Goal: Transaction & Acquisition: Book appointment/travel/reservation

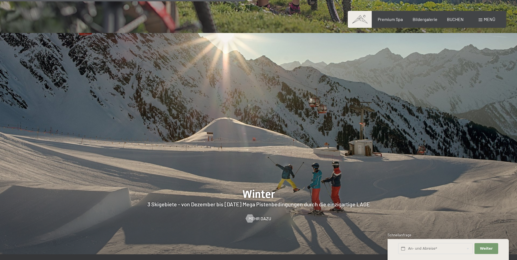
scroll to position [1411, 0]
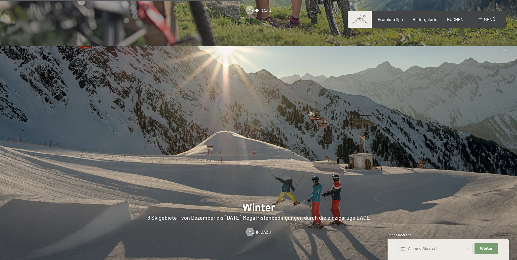
click at [254, 21] on div "BUCHEN" at bounding box center [455, 19] width 17 height 6
click at [254, 19] on span "BUCHEN" at bounding box center [455, 19] width 17 height 5
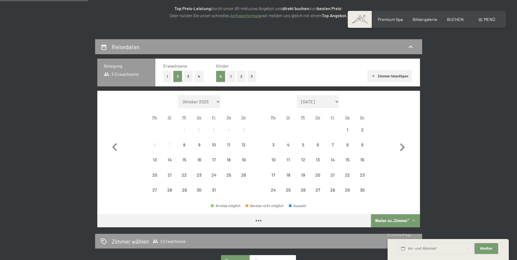
click at [403, 143] on icon "button" at bounding box center [403, 148] width 16 height 16
select select "[DATE]"
click at [403, 143] on icon "button" at bounding box center [403, 148] width 16 height 16
select select "[DATE]"
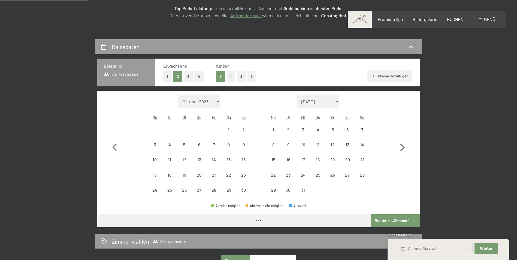
select select "[DATE]"
click at [403, 143] on icon "button" at bounding box center [403, 148] width 16 height 16
select select "[DATE]"
click at [403, 143] on icon "button" at bounding box center [403, 148] width 16 height 16
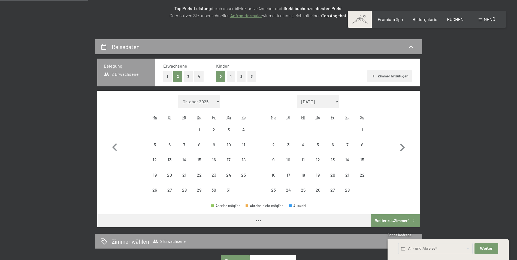
select select "[DATE]"
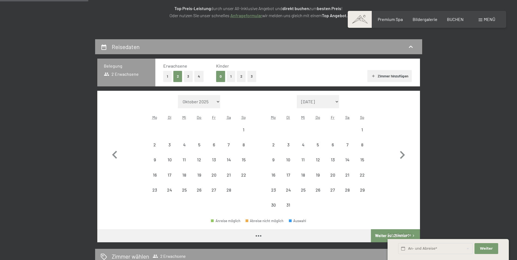
click at [403, 143] on button "button" at bounding box center [403, 154] width 16 height 118
select select "[DATE]"
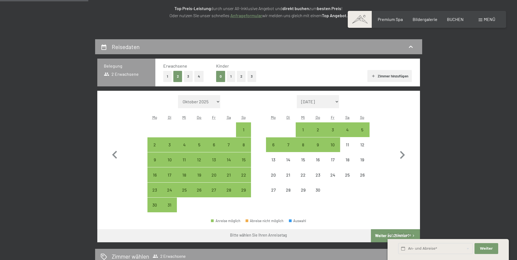
click at [333, 130] on div "3" at bounding box center [333, 135] width 14 height 14
select select "[DATE]"
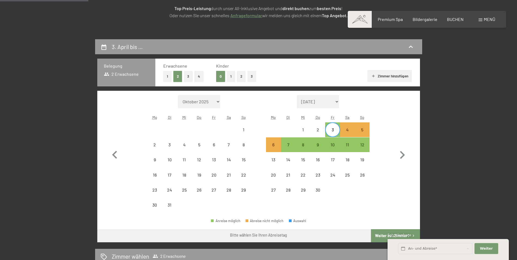
click at [361, 130] on div "5" at bounding box center [363, 135] width 14 height 14
select select "[DATE]"
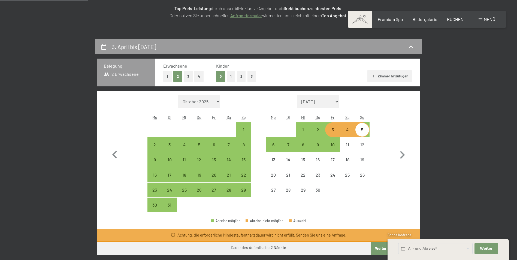
click at [331, 131] on div "3" at bounding box center [333, 135] width 14 height 14
select select "[DATE]"
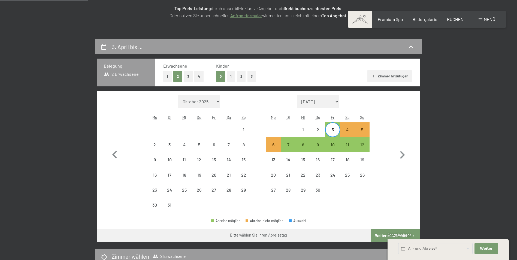
click at [273, 145] on div "6" at bounding box center [274, 150] width 14 height 14
select select "[DATE]"
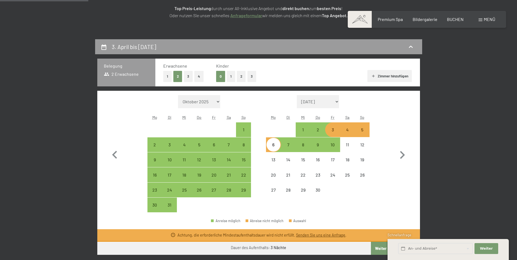
click at [330, 130] on div "3" at bounding box center [333, 135] width 14 height 14
select select "[DATE]"
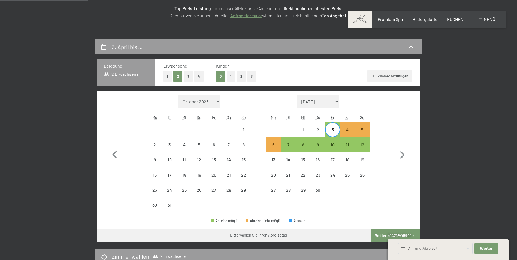
click at [285, 147] on div "7" at bounding box center [289, 150] width 14 height 14
select select "[DATE]"
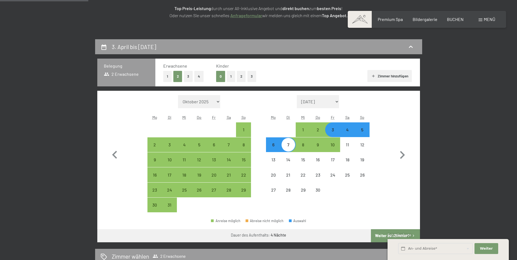
click at [331, 144] on div "10" at bounding box center [333, 150] width 14 height 14
select select "[DATE]"
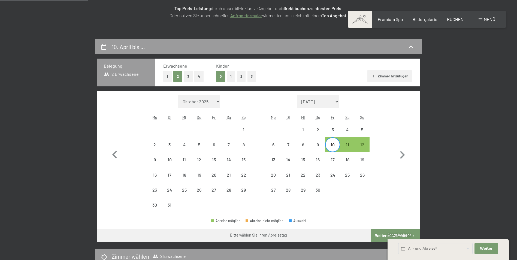
click at [358, 145] on div "12" at bounding box center [363, 150] width 14 height 14
select select "[DATE]"
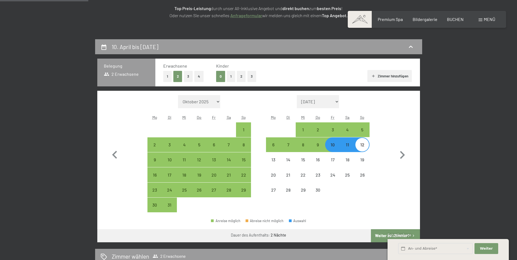
click at [388, 233] on span "Schnellanfrage" at bounding box center [400, 235] width 24 height 4
click at [379, 236] on button "Weiter zu „Zimmer“" at bounding box center [395, 235] width 49 height 13
select select "[DATE]"
